Goal: Task Accomplishment & Management: Use online tool/utility

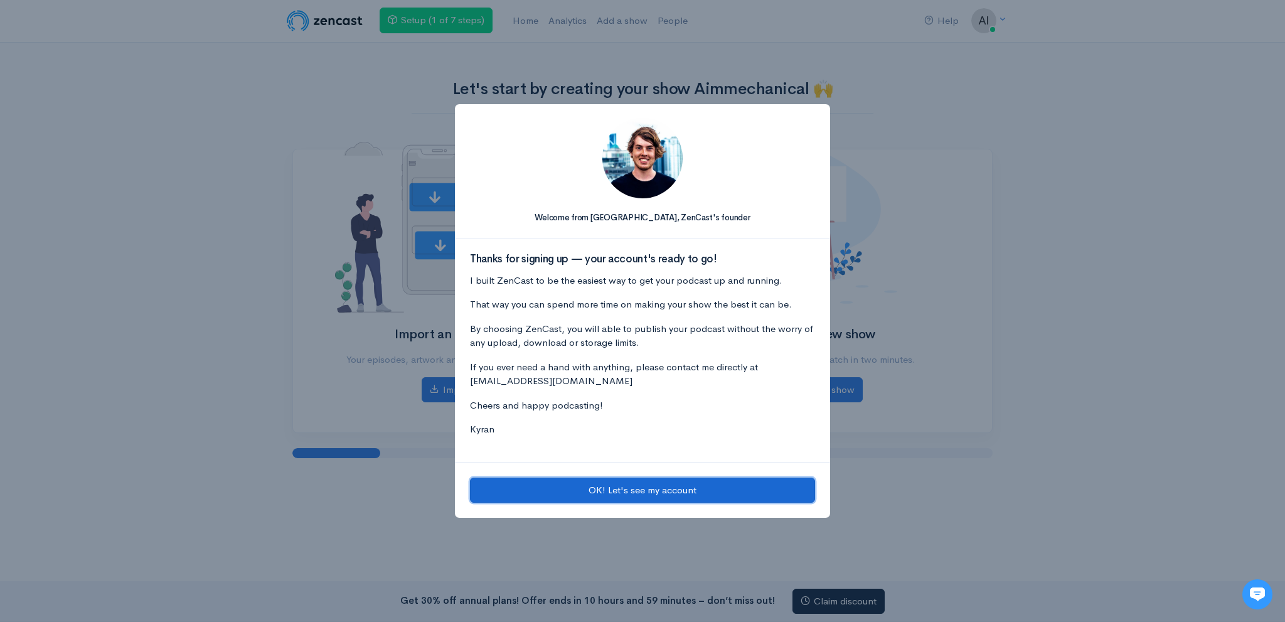
click at [615, 491] on button "OK! Let's see my account" at bounding box center [642, 491] width 345 height 26
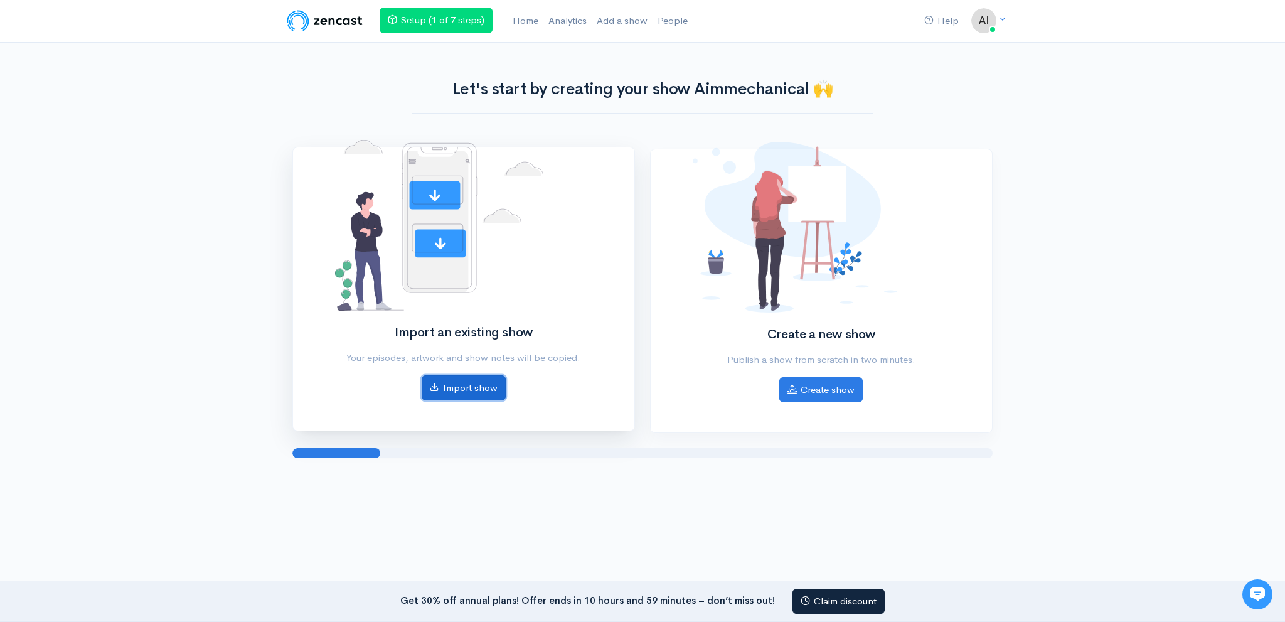
click at [484, 383] on link "Import show" at bounding box center [464, 388] width 84 height 26
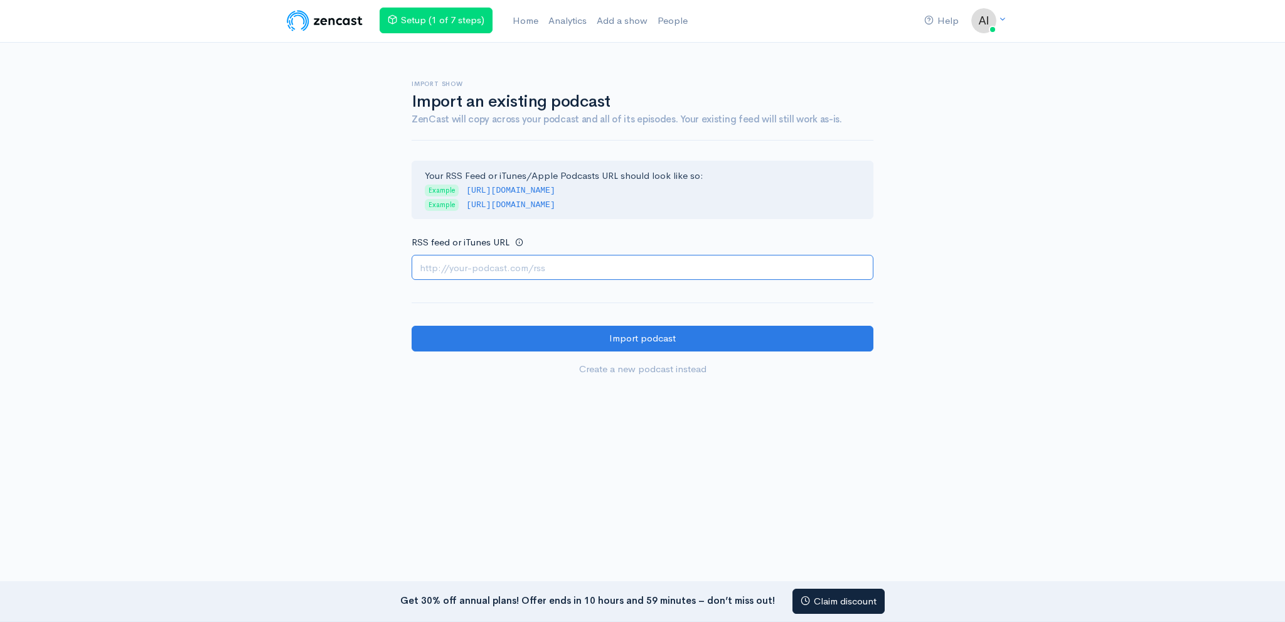
click at [504, 267] on input "RSS feed or iTunes URL" at bounding box center [643, 268] width 462 height 26
paste input "https://anchor.fm/s/108aa55c4/podcast/rss"
type input "https://anchor.fm/s/108aa55c4/podcast/rss"
click at [484, 324] on form "Your RSS Feed or iTunes/Apple Podcasts URL should look like so: Example http://…" at bounding box center [643, 272] width 462 height 222
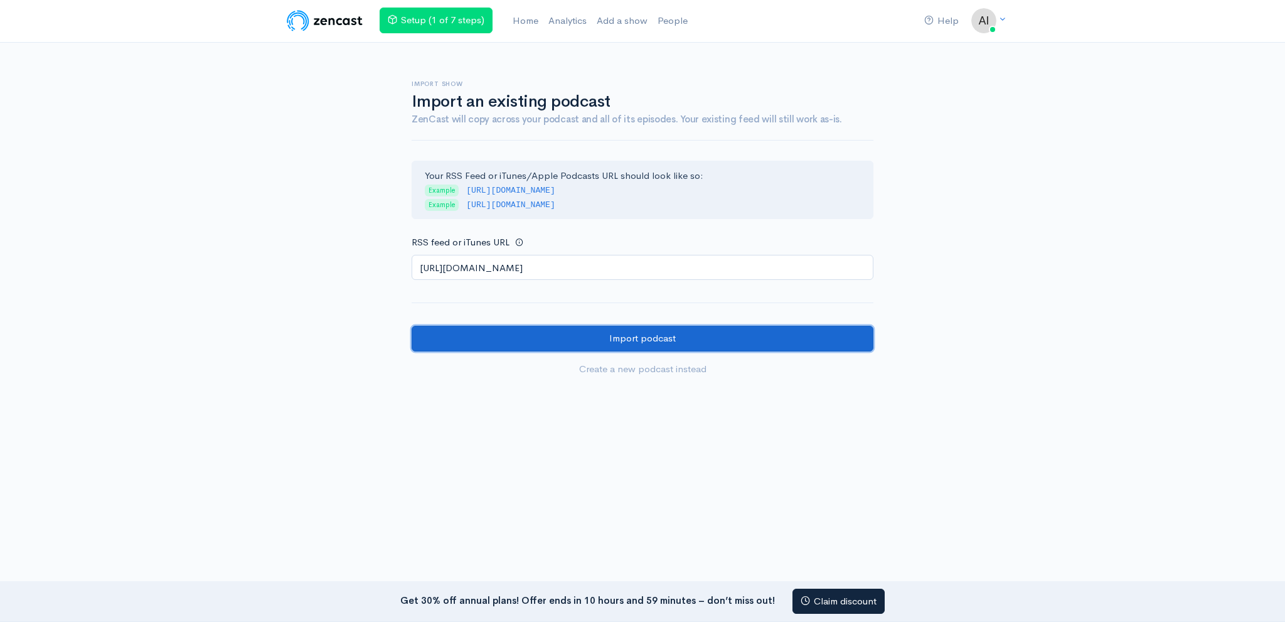
click at [490, 328] on input "Import podcast" at bounding box center [643, 339] width 462 height 26
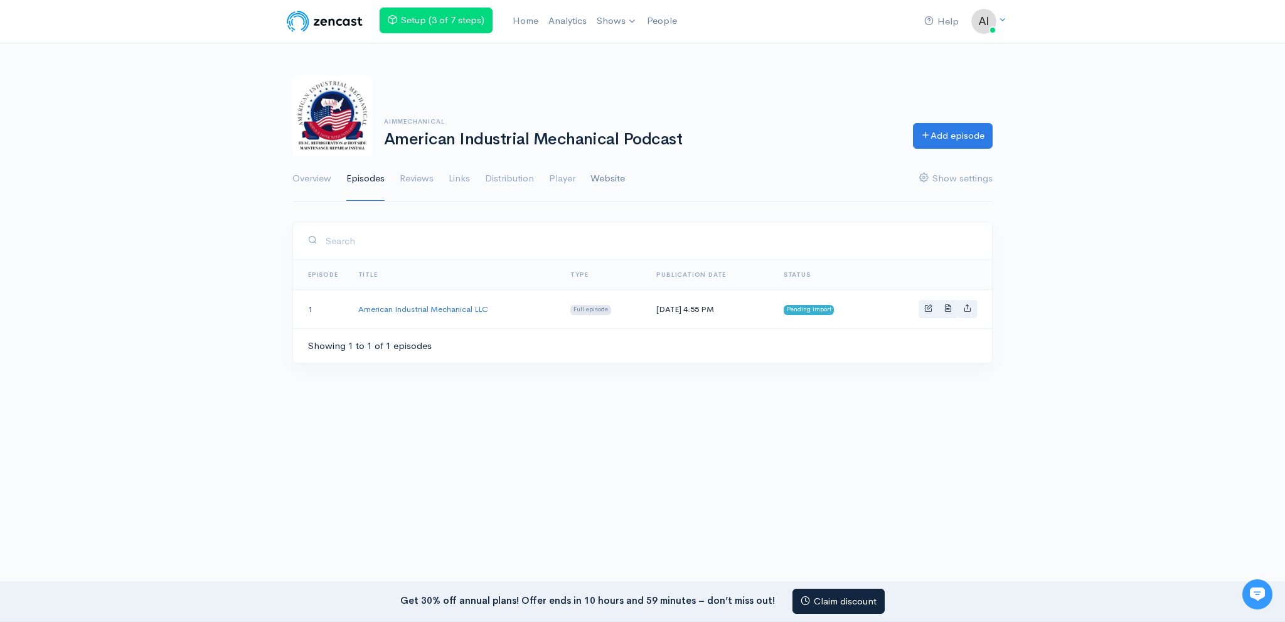
click at [602, 177] on link "Website" at bounding box center [607, 178] width 35 height 45
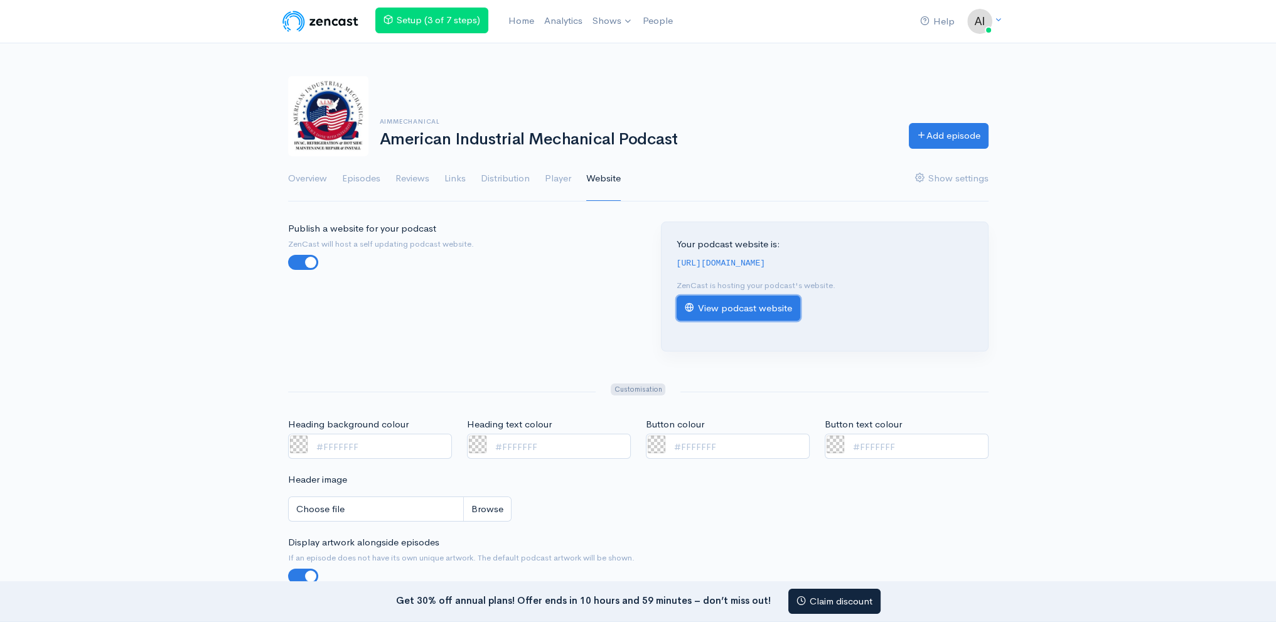
click at [734, 303] on link "View podcast website" at bounding box center [738, 309] width 124 height 26
